Goal: Feedback & Contribution: Submit feedback/report problem

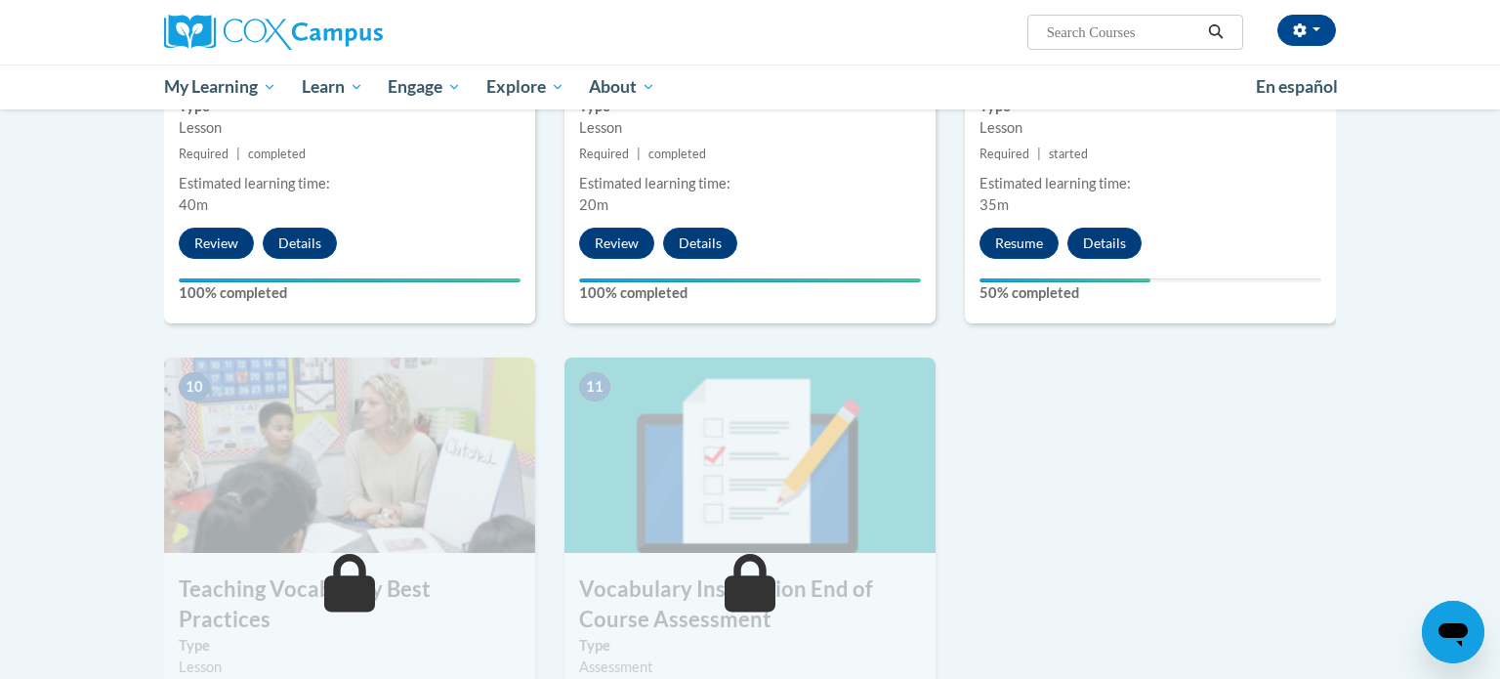
scroll to position [1774, 0]
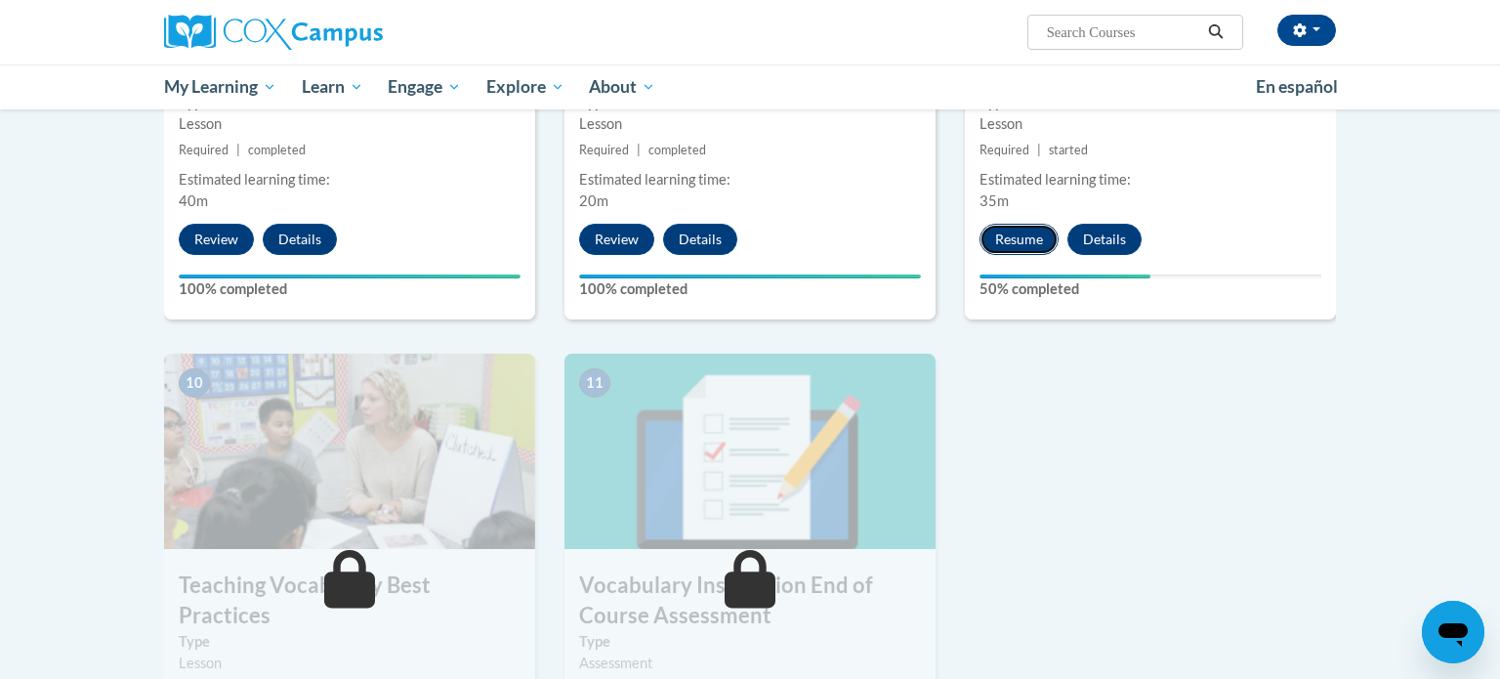
click at [1020, 238] on button "Resume" at bounding box center [1019, 239] width 79 height 31
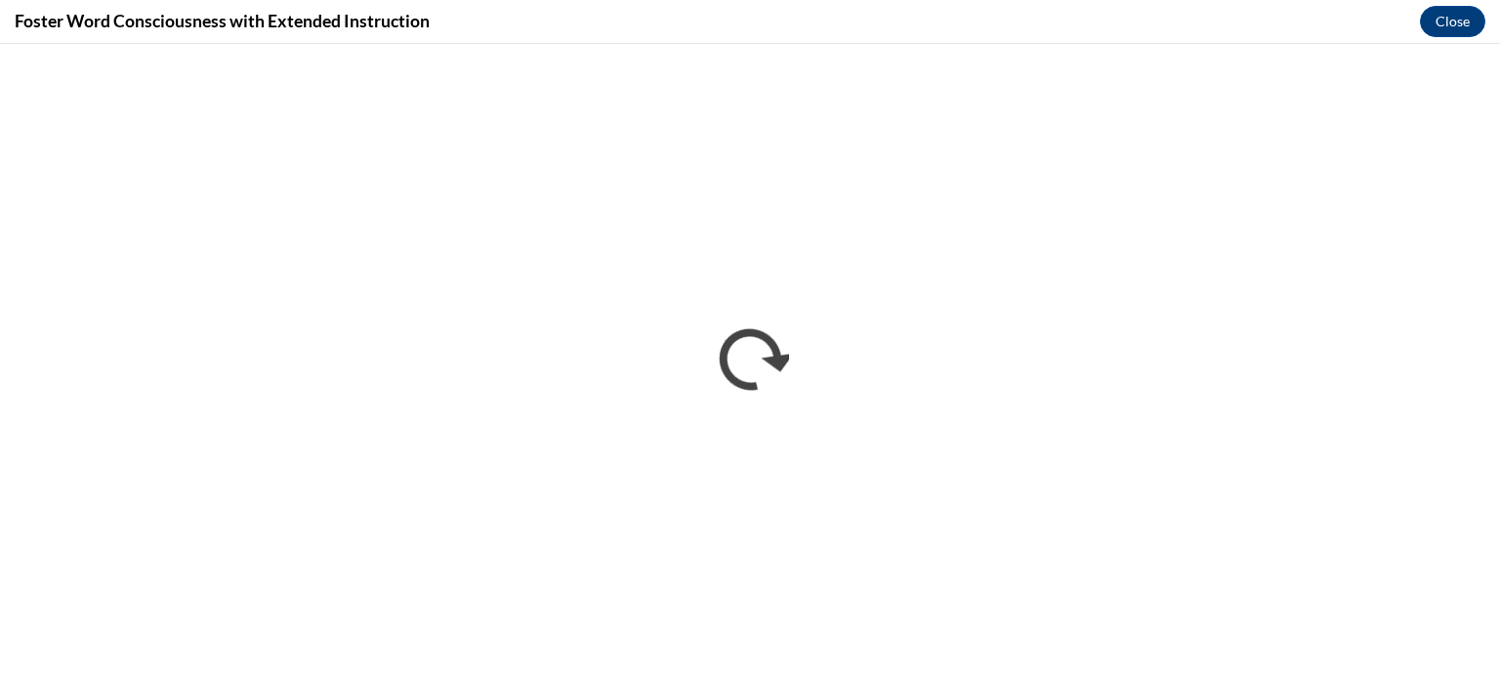
scroll to position [0, 0]
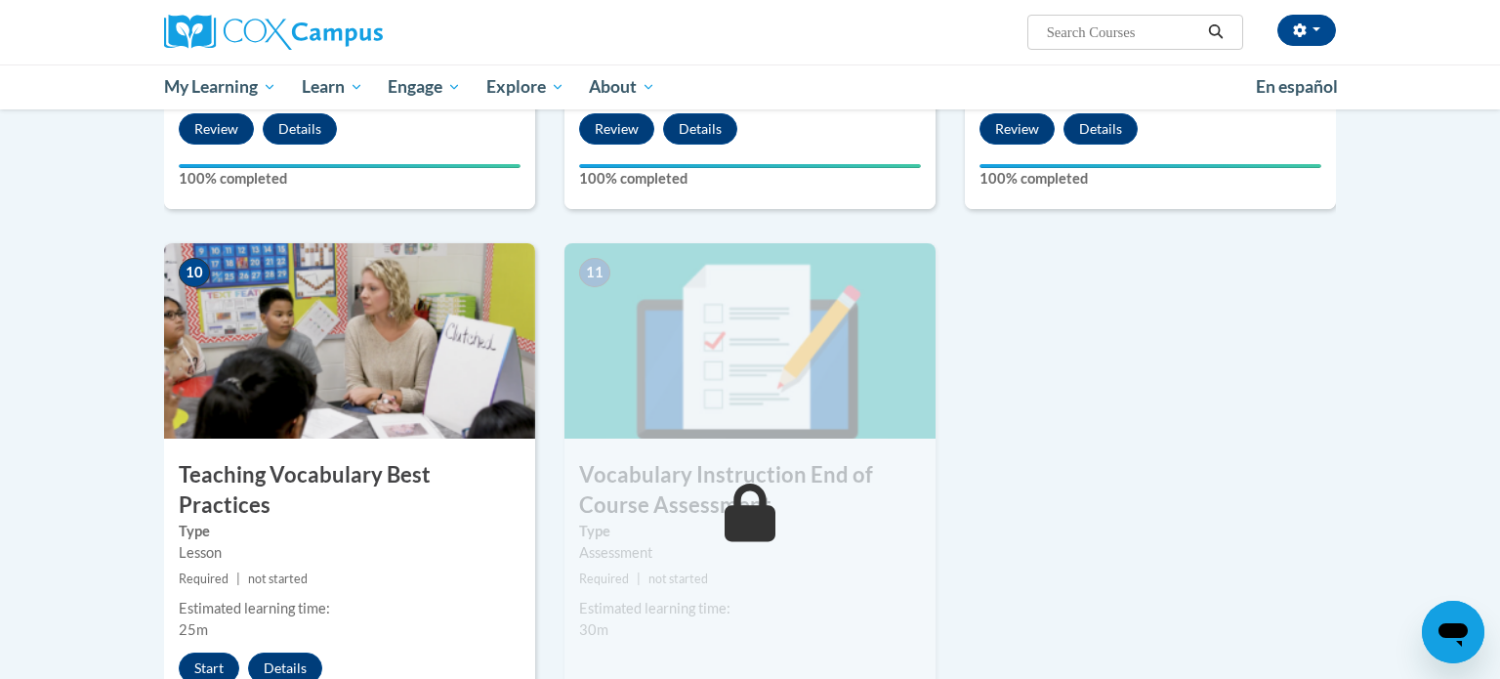
scroll to position [1891, 0]
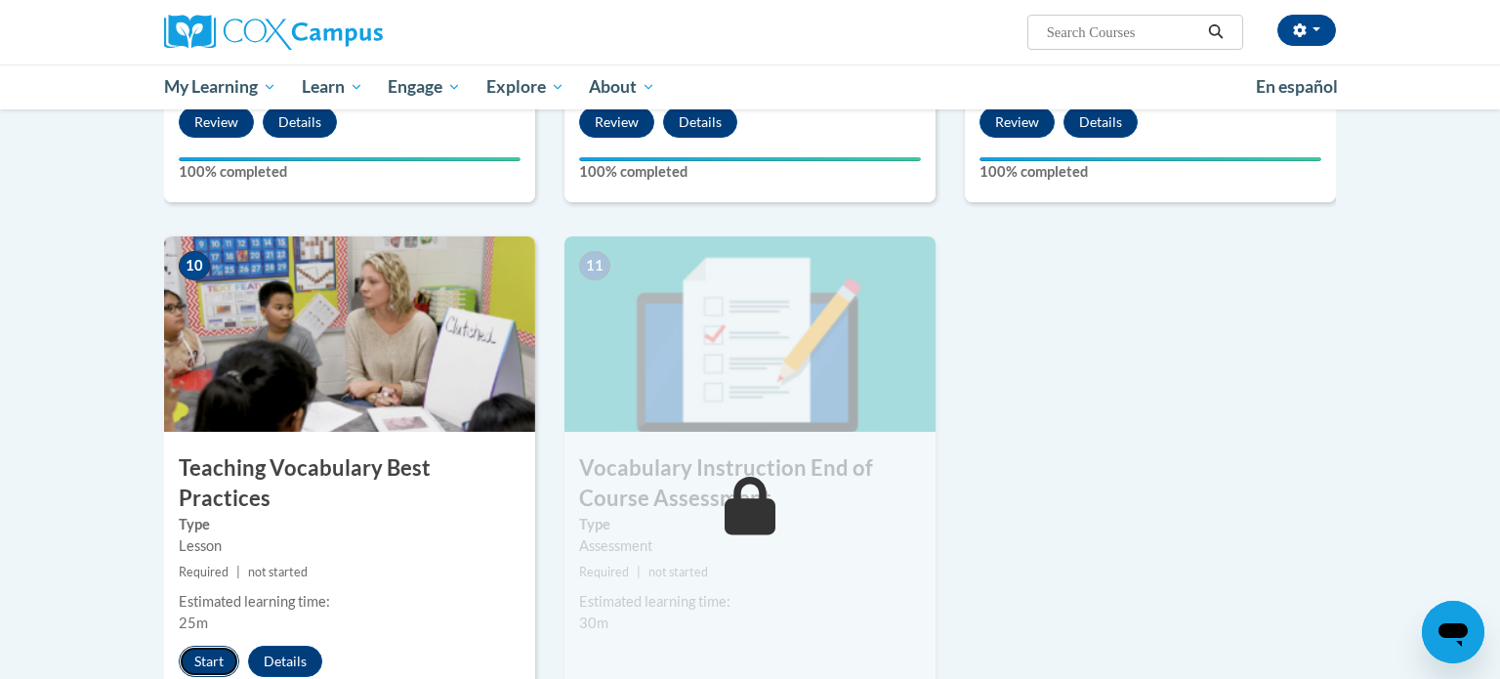
click at [208, 646] on button "Start" at bounding box center [209, 661] width 61 height 31
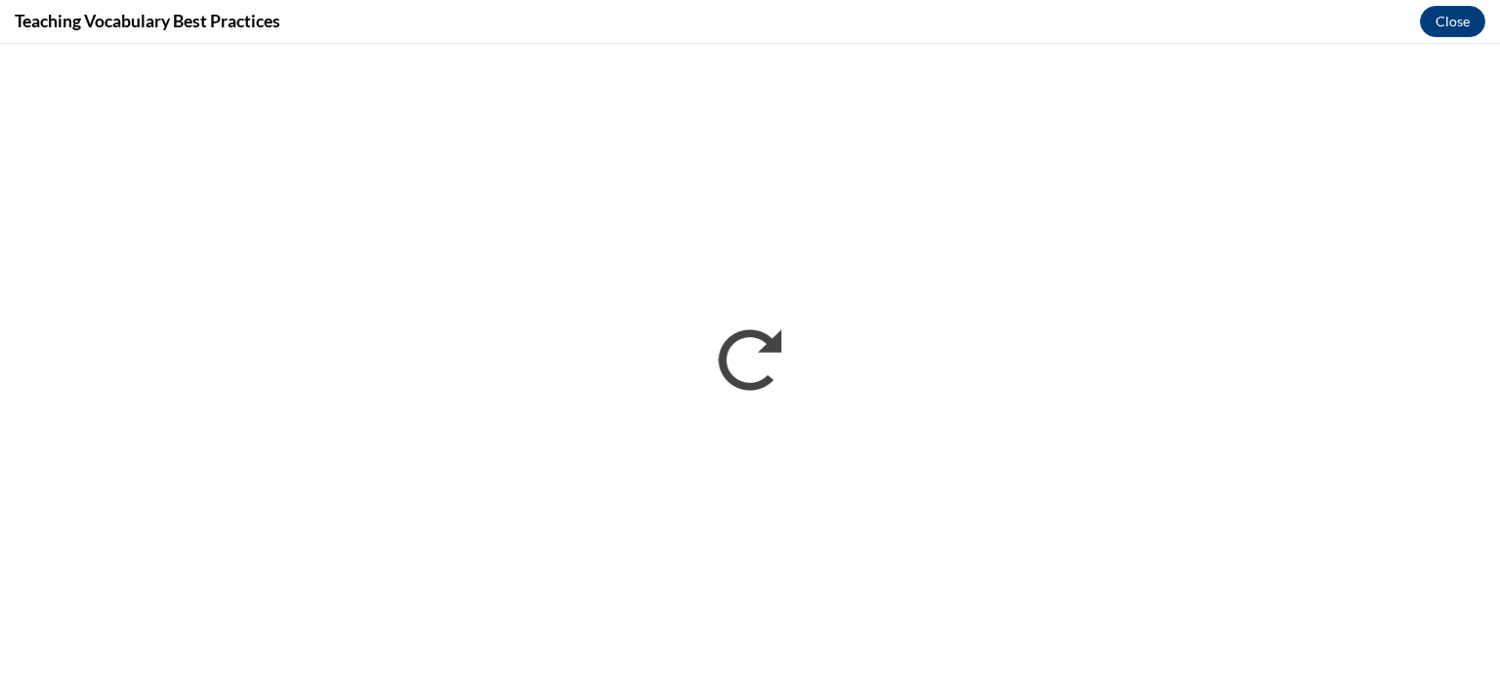
scroll to position [0, 0]
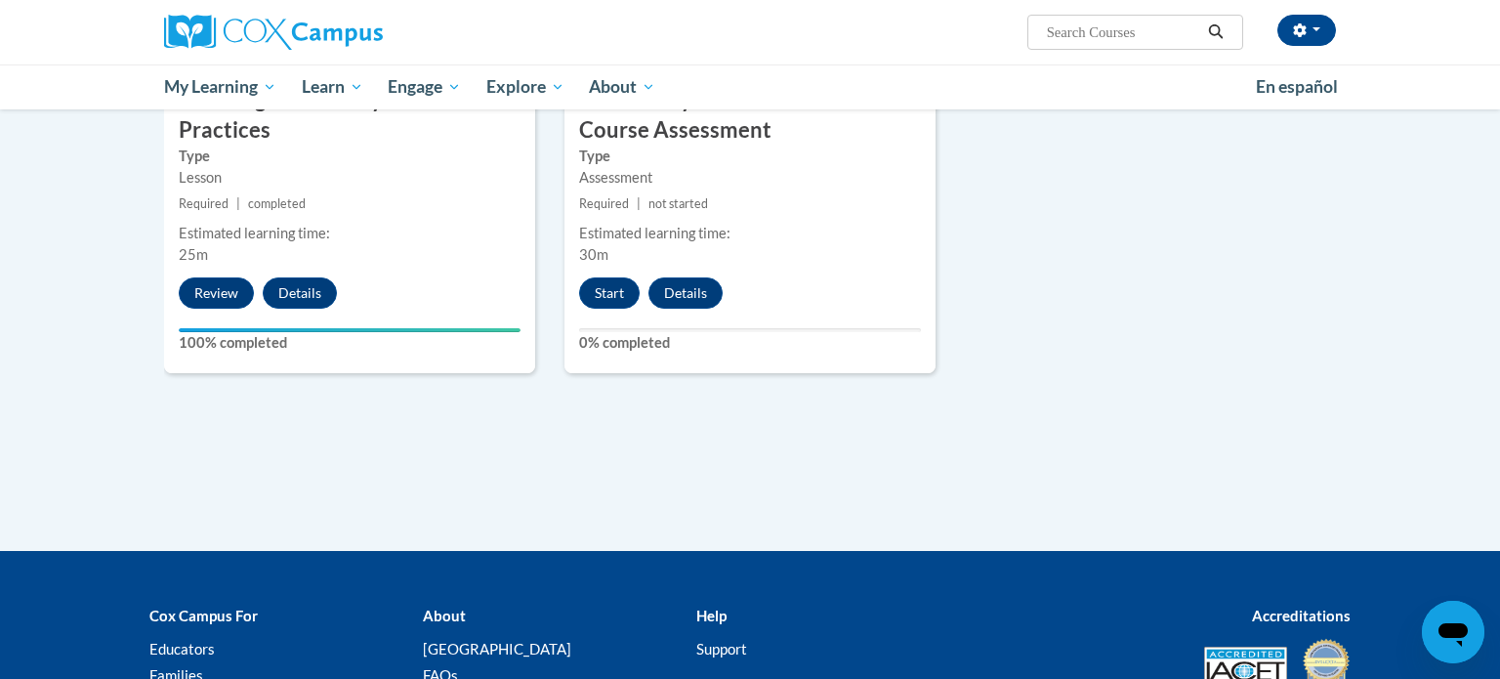
click at [1407, 66] on div "Alice Painter (America/Chicago UTC-05:00) My Profile Inbox My Transcripts Log O…" at bounding box center [750, 54] width 1500 height 109
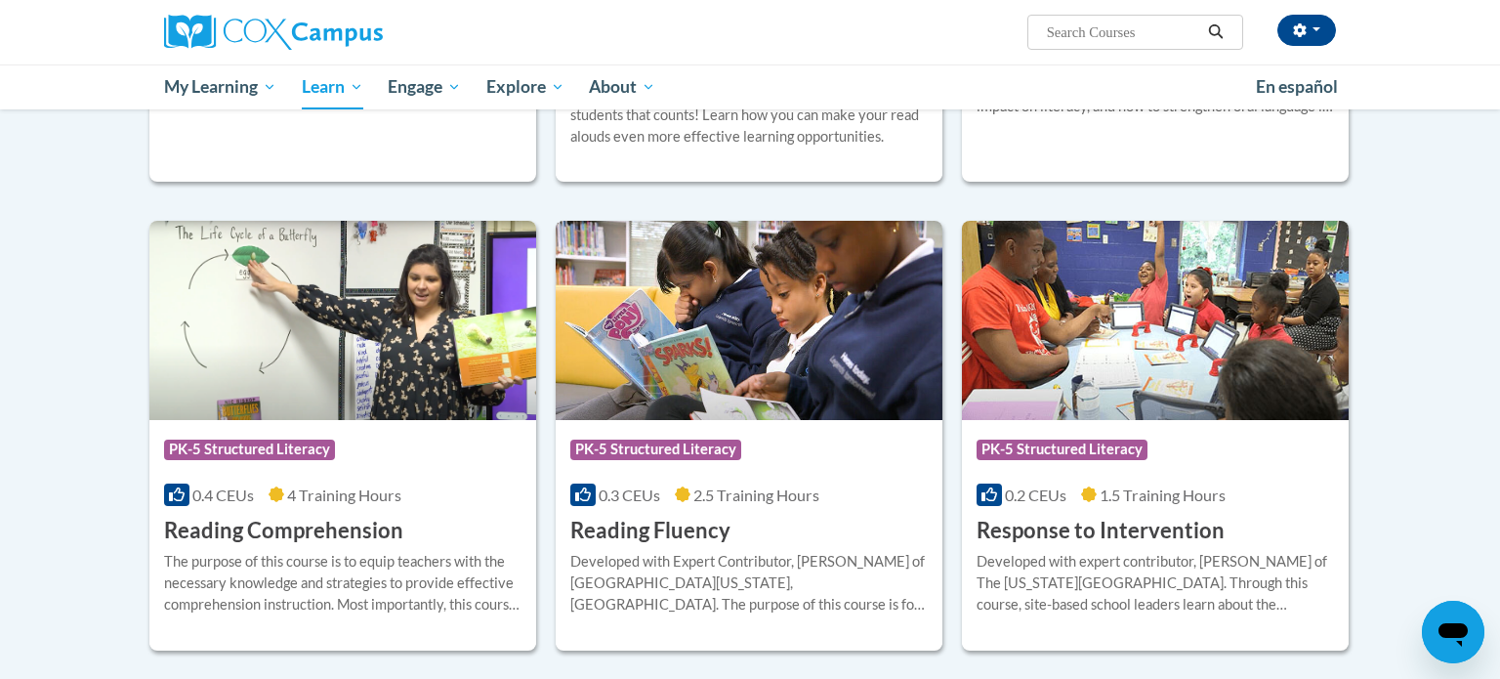
scroll to position [1548, 0]
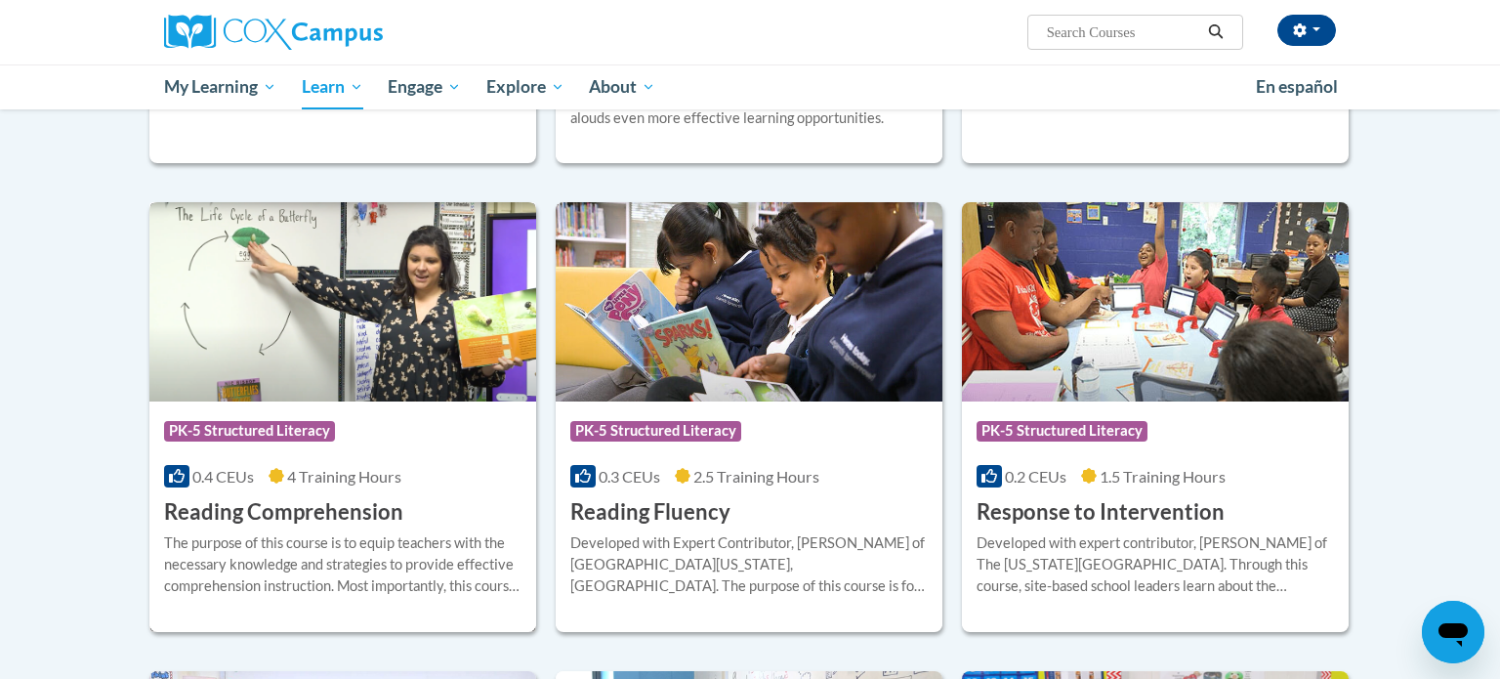
click at [354, 515] on h3 "Reading Comprehension" at bounding box center [283, 512] width 239 height 30
click at [320, 507] on h3 "Reading Comprehension" at bounding box center [283, 512] width 239 height 30
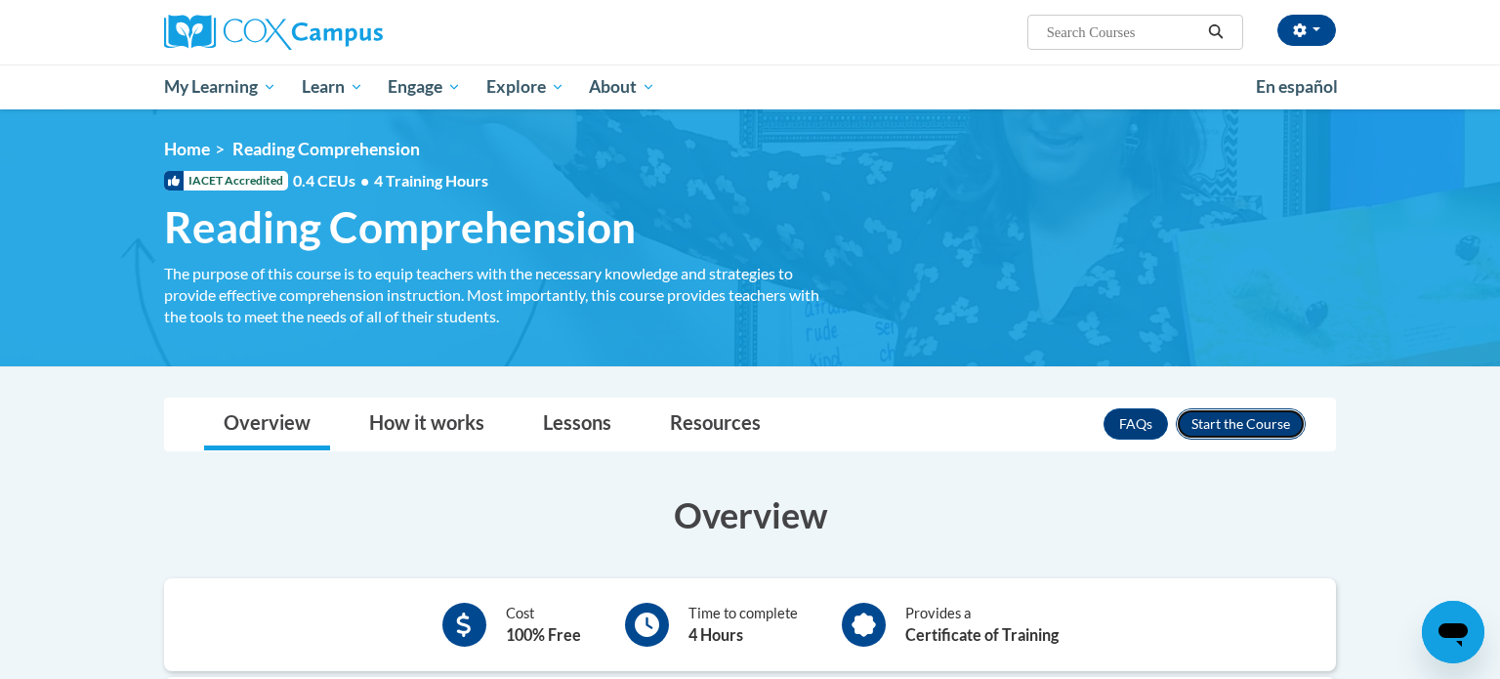
click at [1218, 418] on button "Enroll" at bounding box center [1241, 423] width 130 height 31
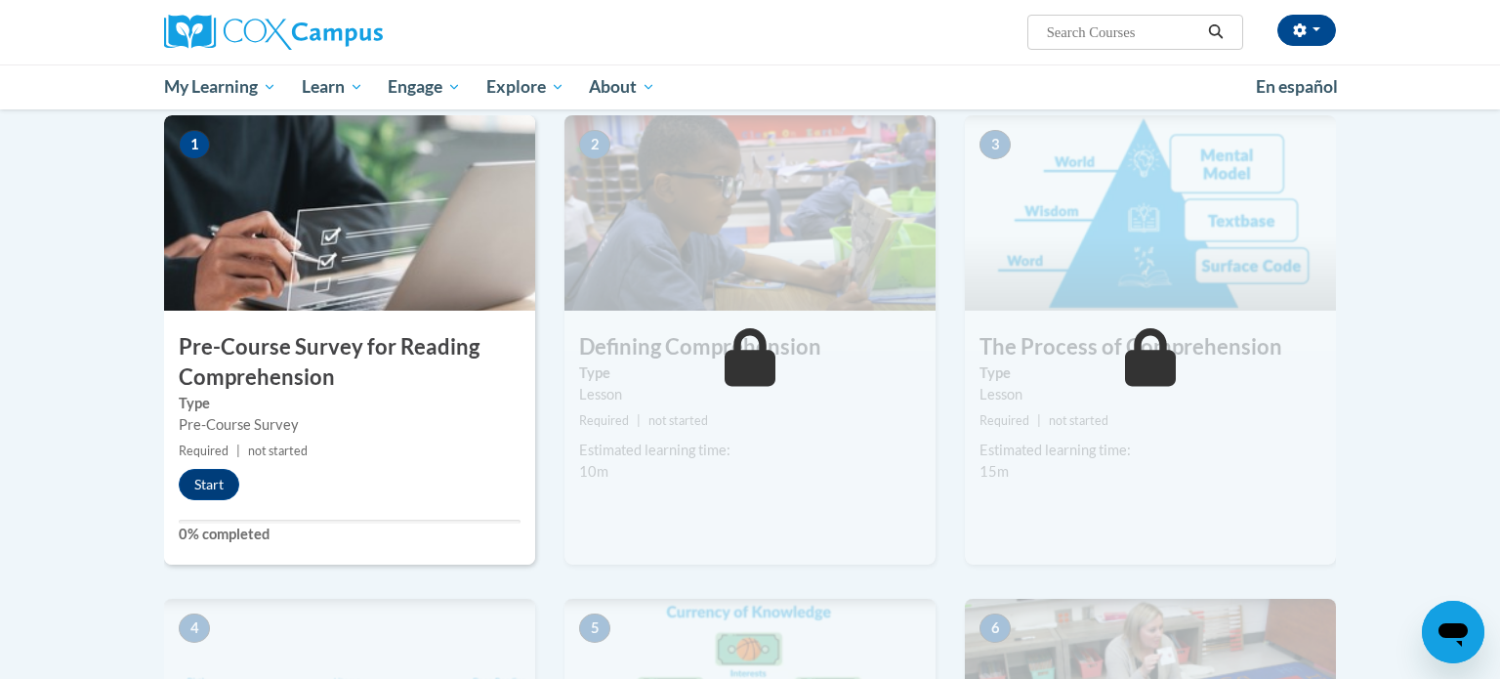
scroll to position [406, 0]
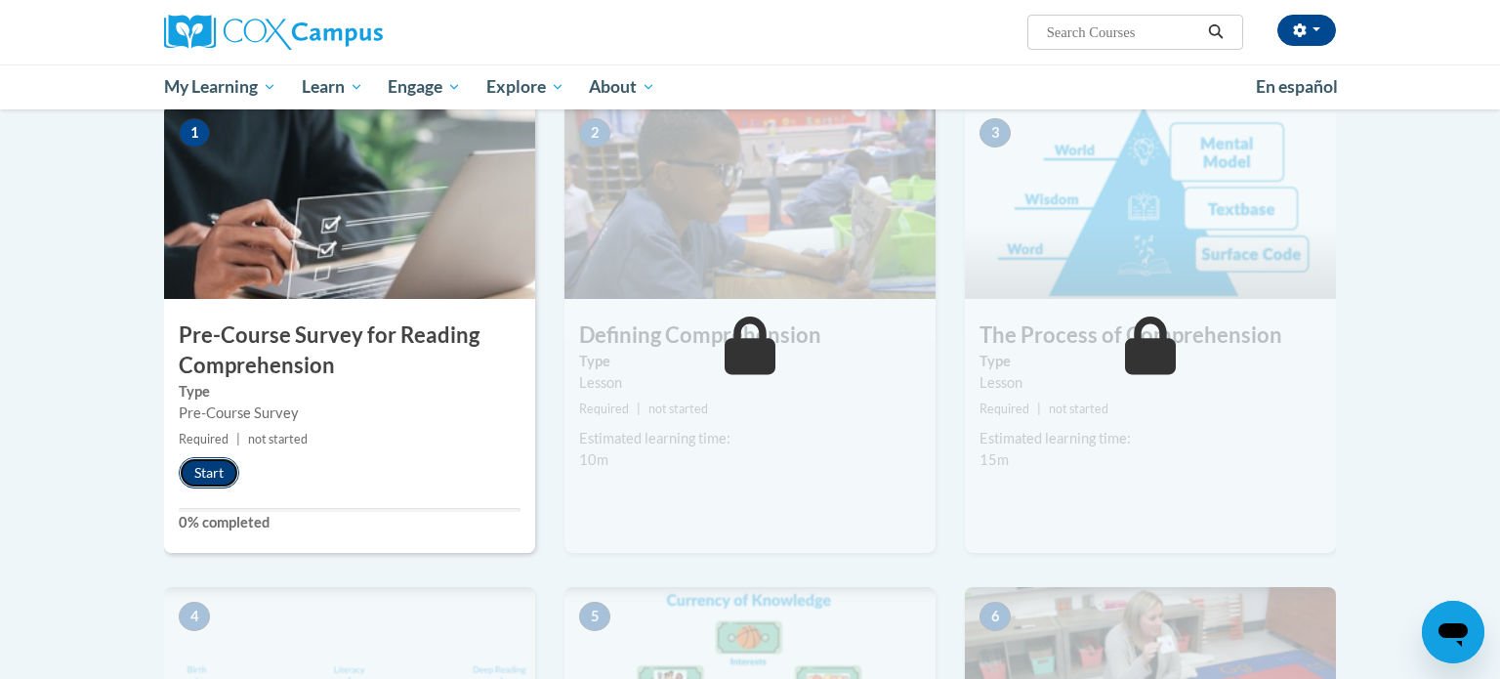
click at [216, 476] on button "Start" at bounding box center [209, 472] width 61 height 31
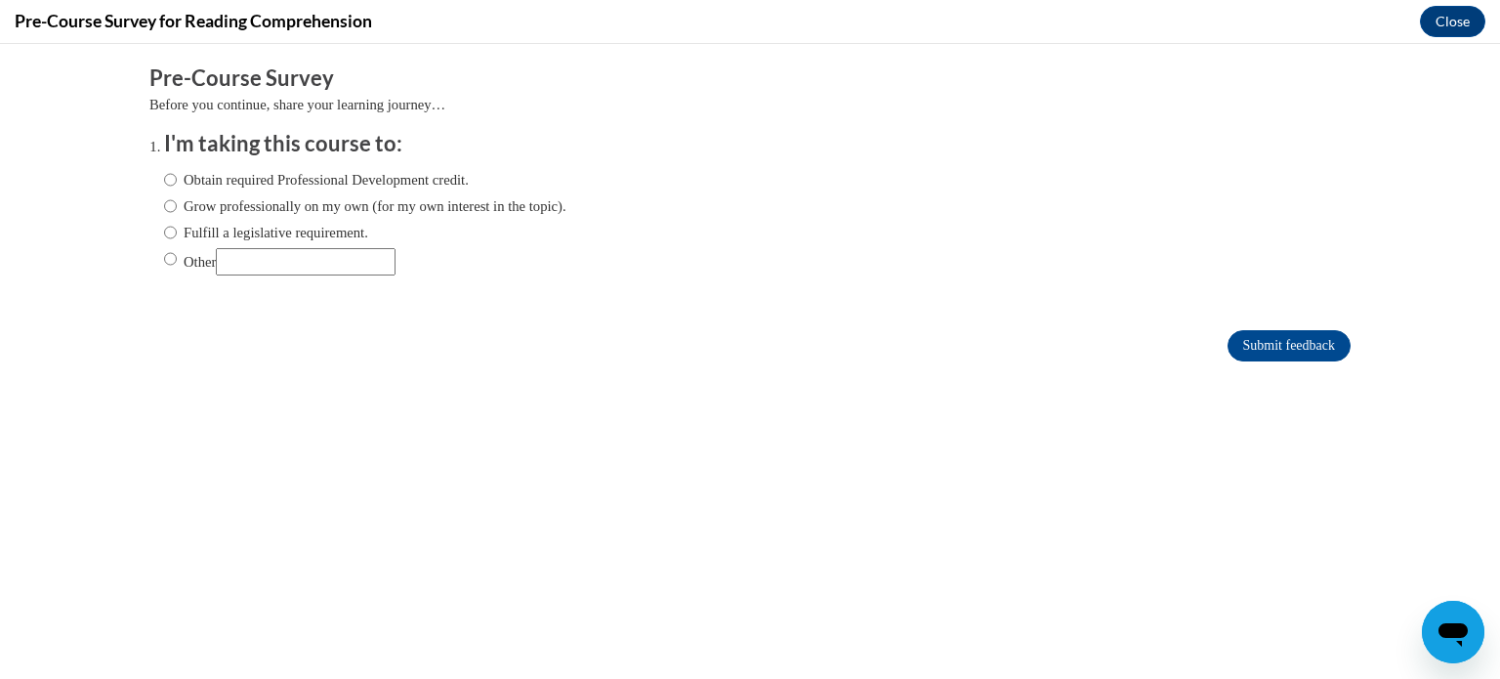
scroll to position [0, 0]
click at [133, 210] on body "Comments Pre-Course Survey Before you continue, share your learning journey… I'…" at bounding box center [750, 361] width 1500 height 635
click at [171, 260] on input "Other" at bounding box center [170, 258] width 13 height 21
radio input "true"
click at [287, 265] on input "Other" at bounding box center [306, 261] width 180 height 27
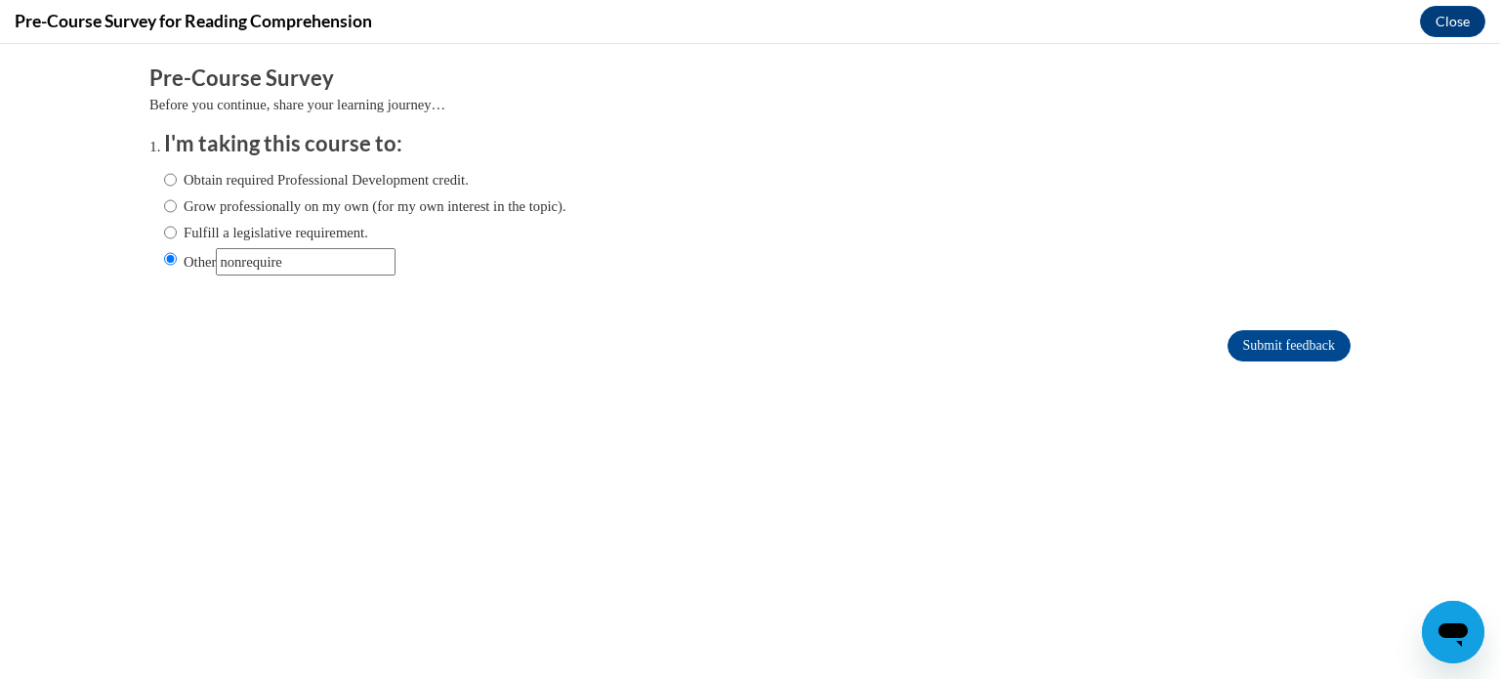
type input "nonrequired"
type input "non-required pd"
click at [1276, 346] on input "Submit feedback" at bounding box center [1289, 345] width 123 height 31
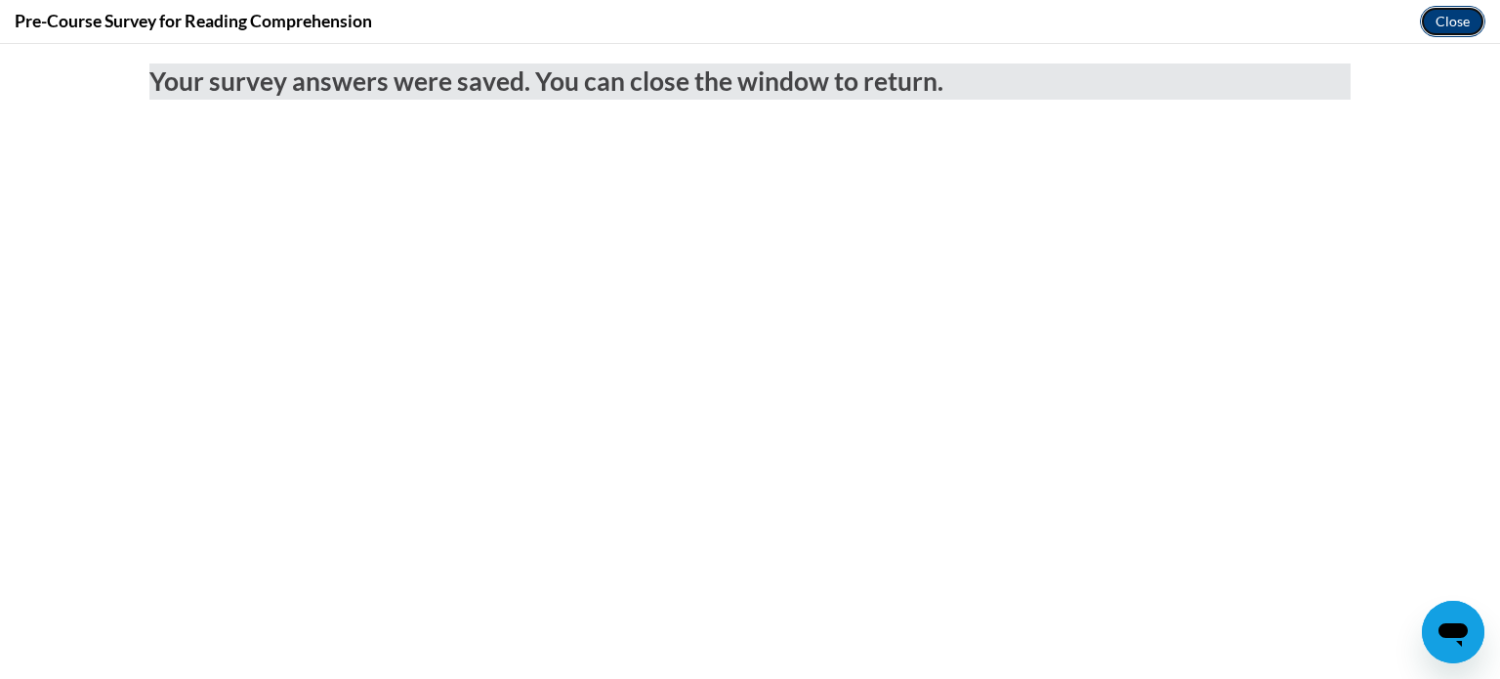
click at [1439, 17] on button "Close" at bounding box center [1452, 21] width 65 height 31
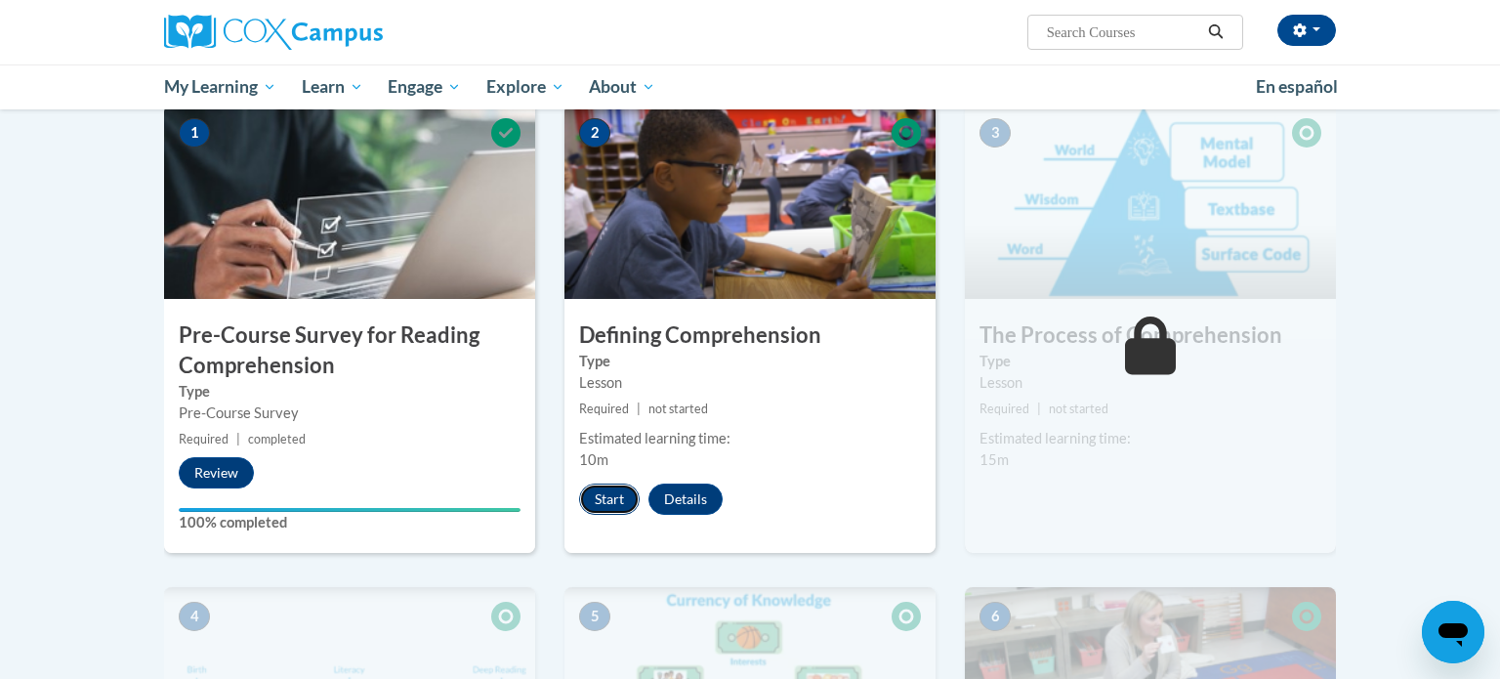
click at [599, 488] on button "Start" at bounding box center [609, 498] width 61 height 31
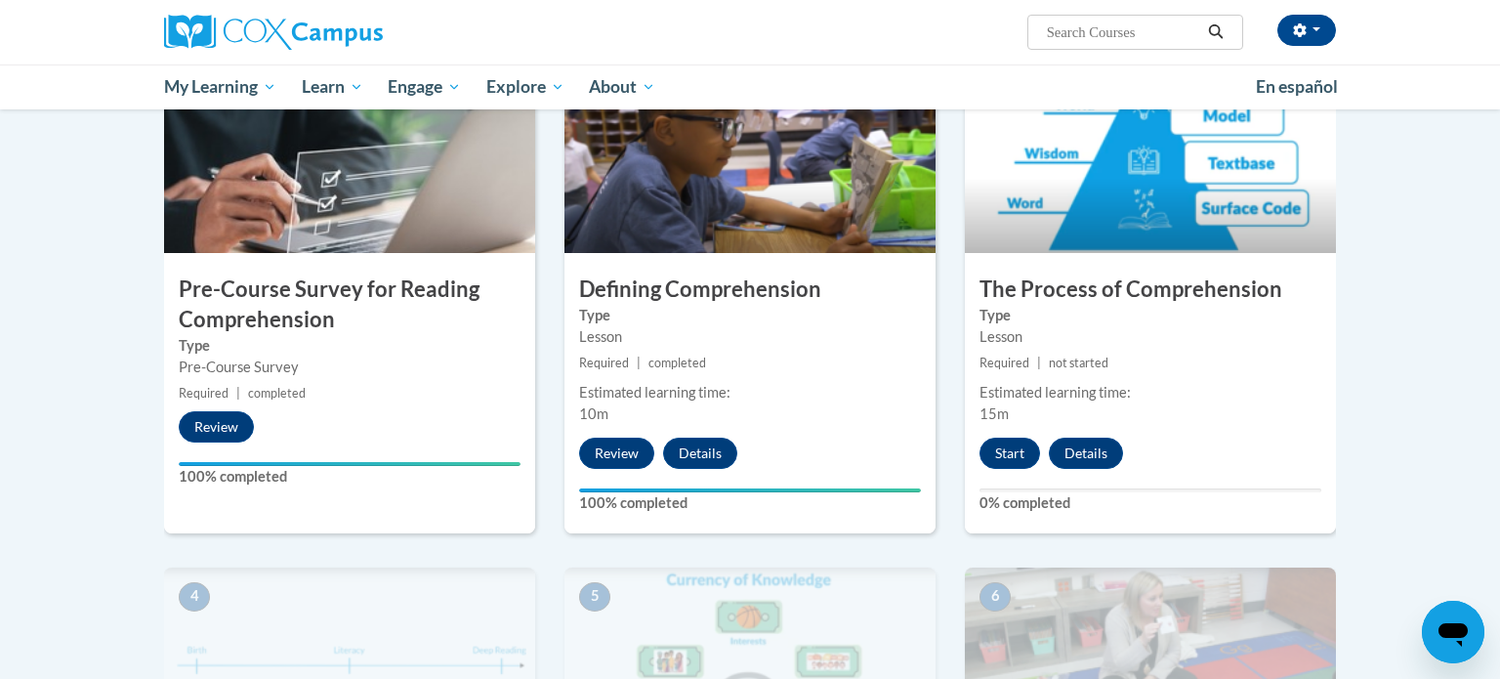
scroll to position [453, 0]
click at [1013, 447] on button "Start" at bounding box center [1010, 452] width 61 height 31
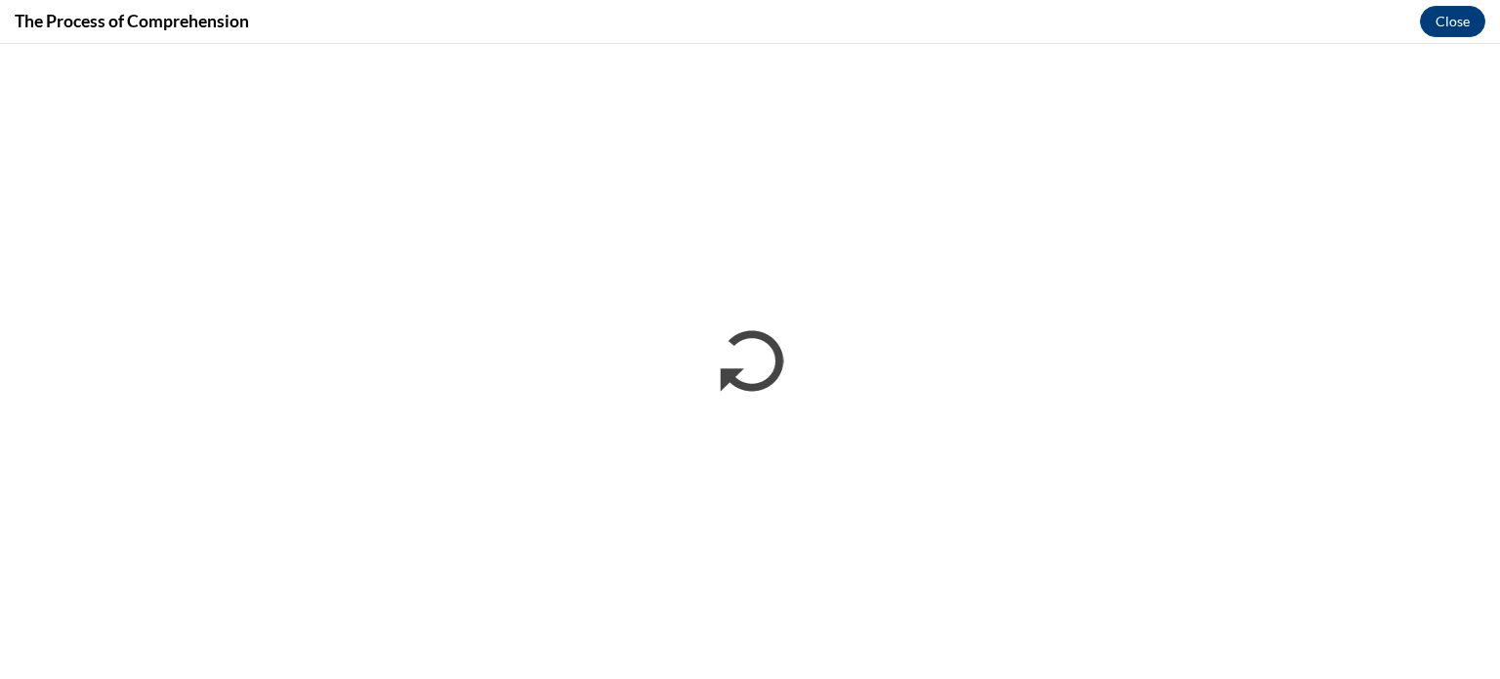
scroll to position [0, 0]
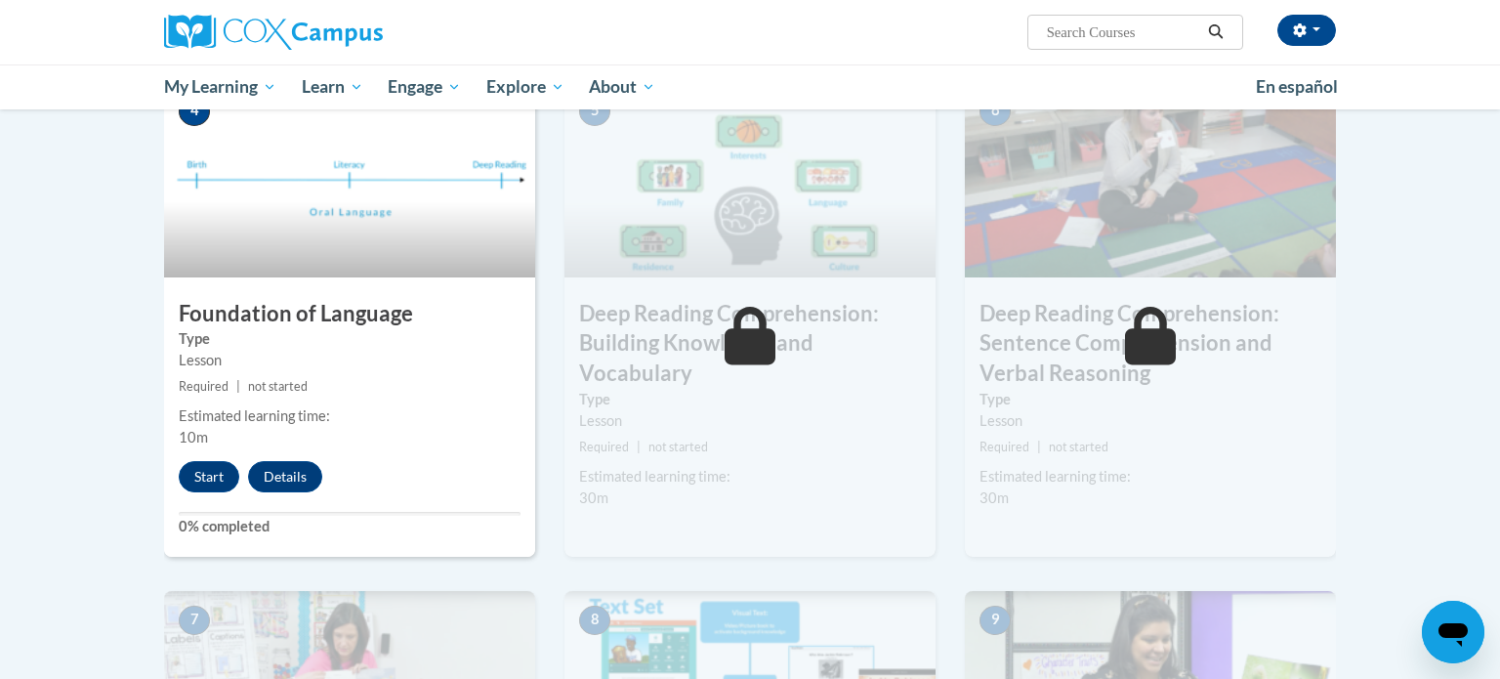
scroll to position [957, 0]
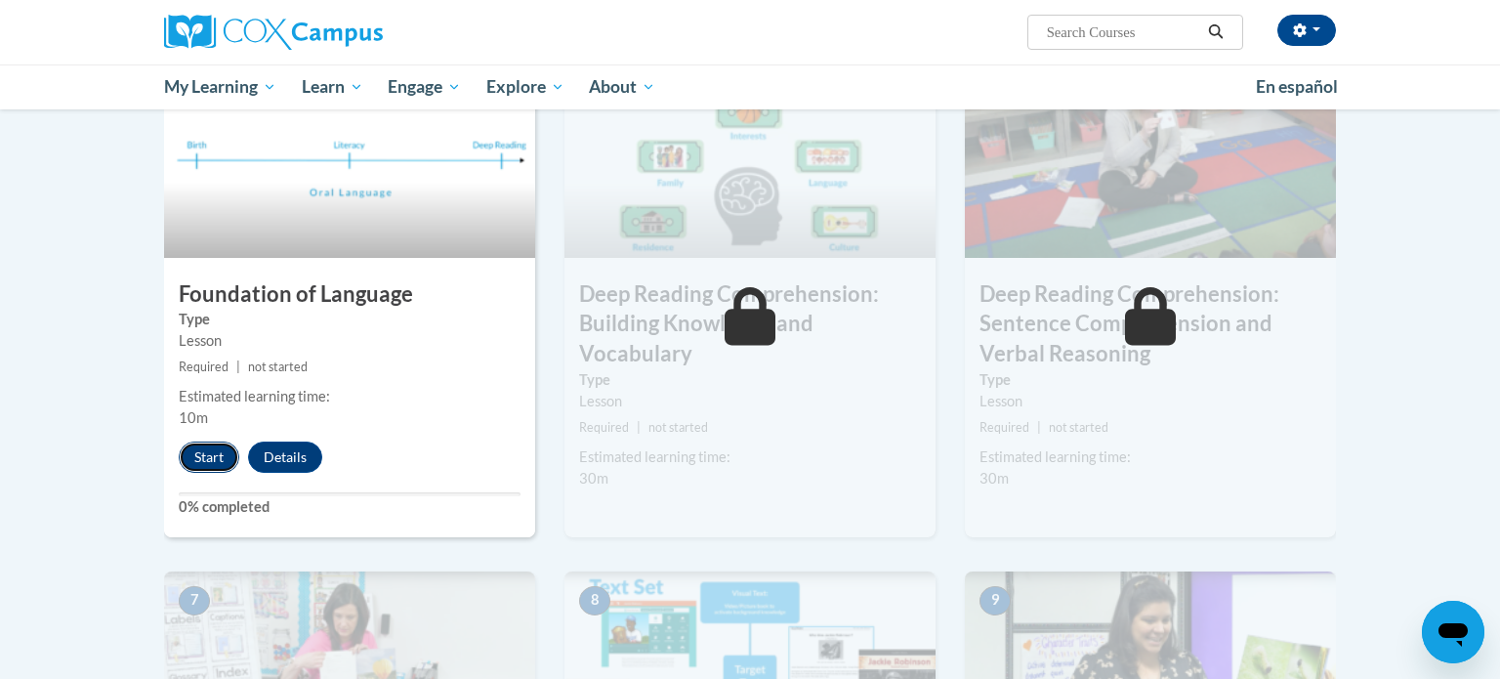
click at [207, 466] on button "Start" at bounding box center [209, 456] width 61 height 31
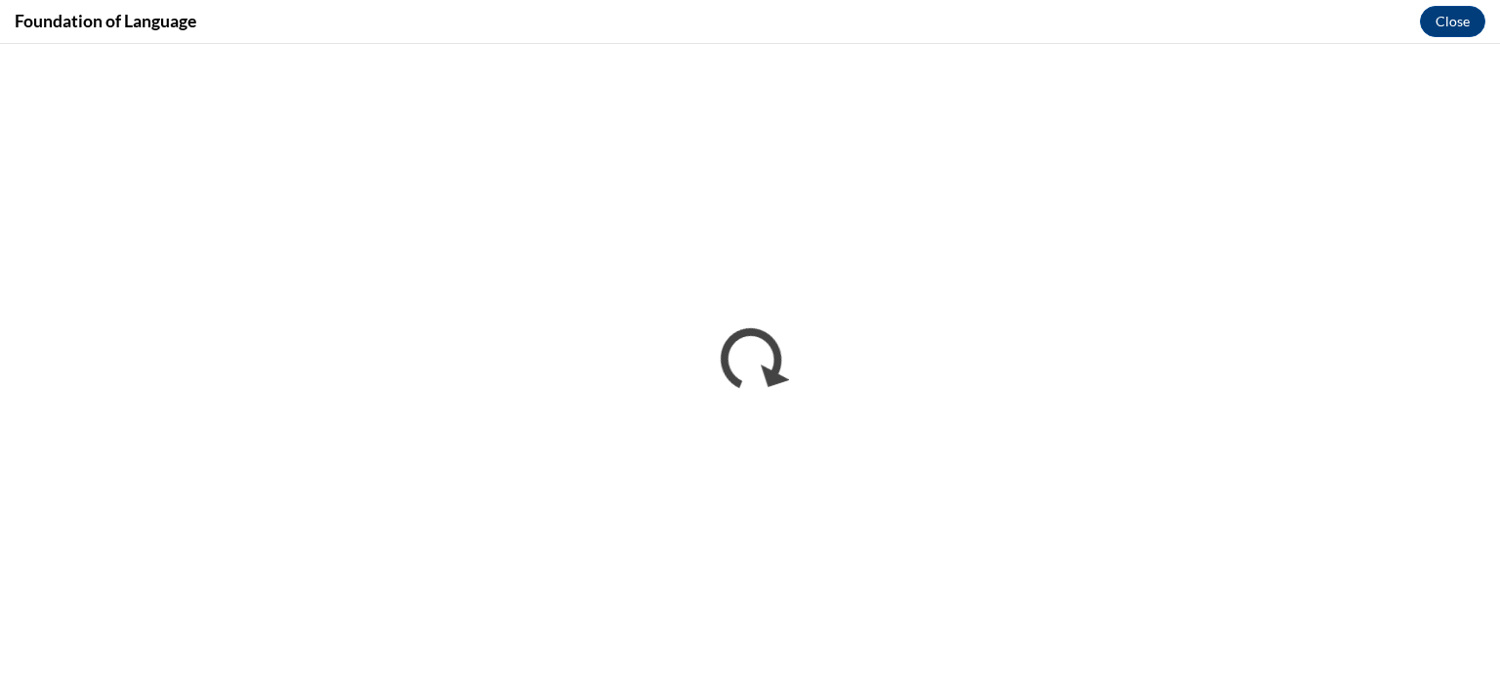
scroll to position [0, 0]
